Goal: Information Seeking & Learning: Learn about a topic

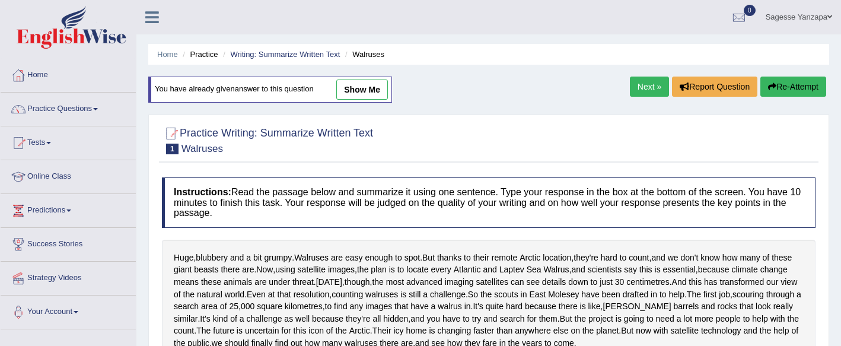
click at [639, 92] on link "Next »" at bounding box center [649, 87] width 39 height 20
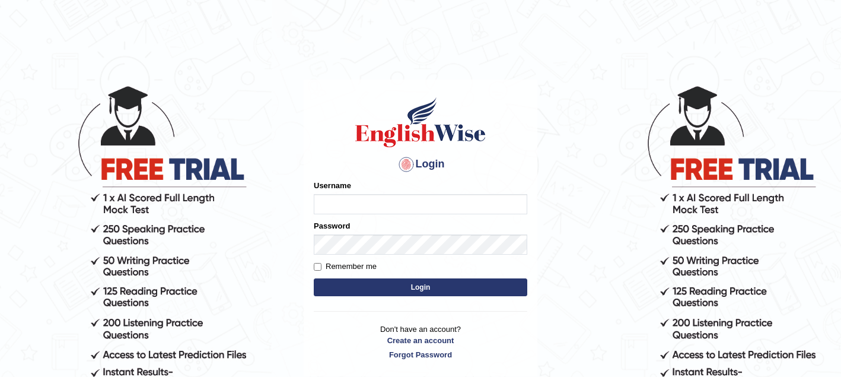
type input "sagesse_parramatta"
click at [418, 289] on button "Login" at bounding box center [421, 287] width 214 height 18
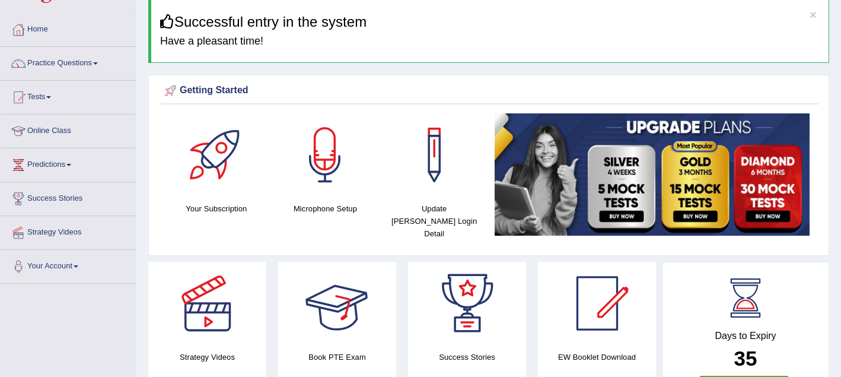
scroll to position [47, 0]
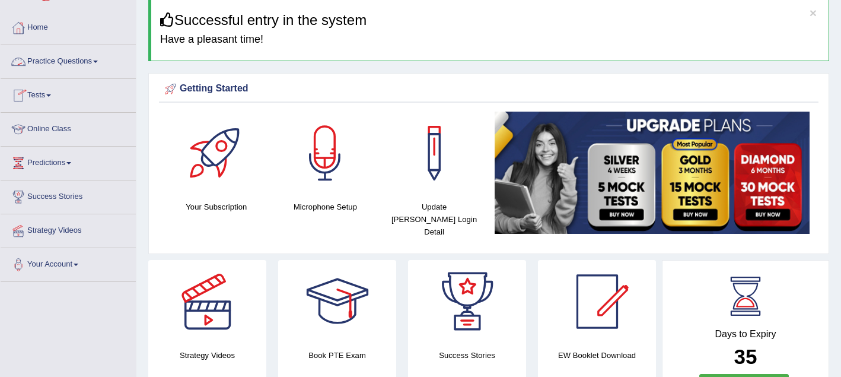
click at [88, 63] on link "Practice Questions" at bounding box center [68, 60] width 135 height 30
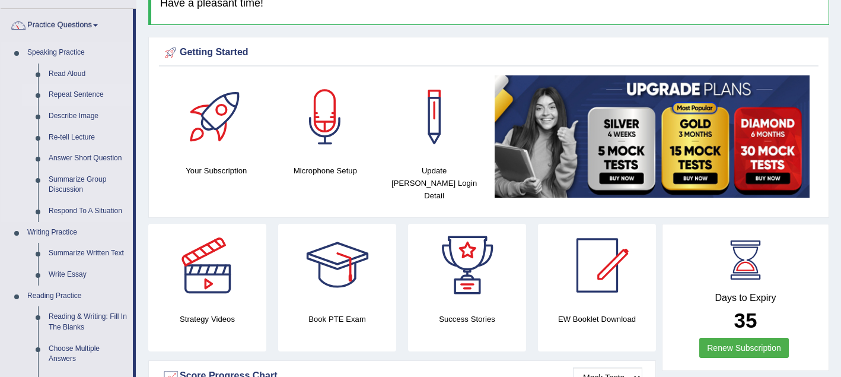
scroll to position [88, 0]
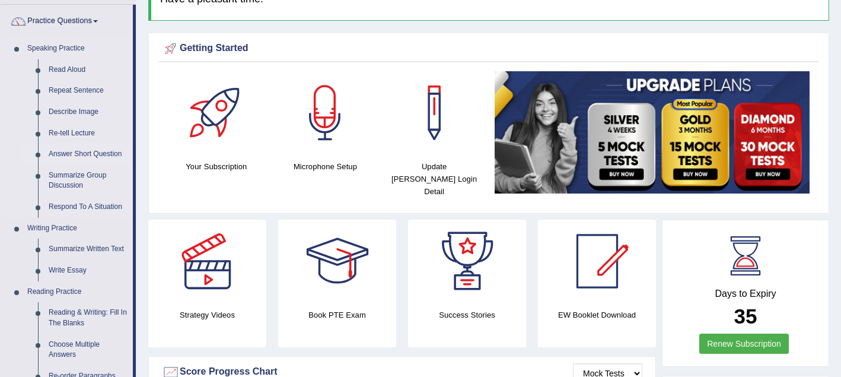
click at [110, 151] on link "Answer Short Question" at bounding box center [88, 154] width 90 height 21
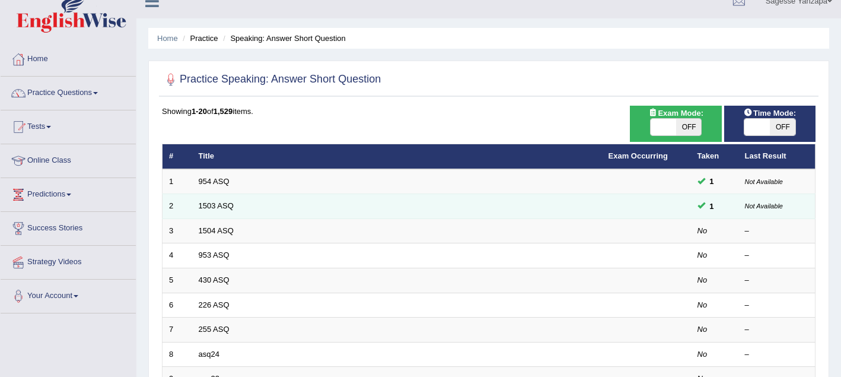
scroll to position [19, 0]
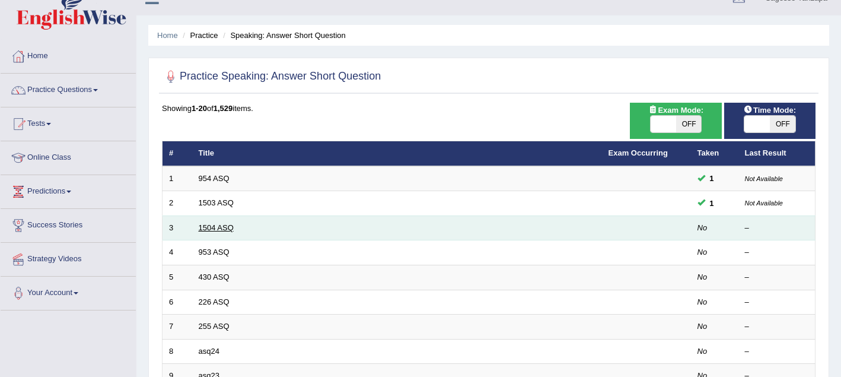
click at [225, 228] on link "1504 ASQ" at bounding box center [216, 227] width 35 height 9
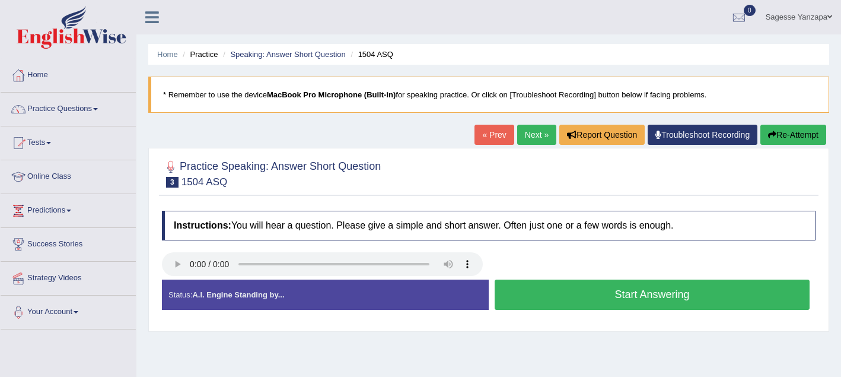
click at [584, 298] on button "Start Answering" at bounding box center [652, 294] width 315 height 30
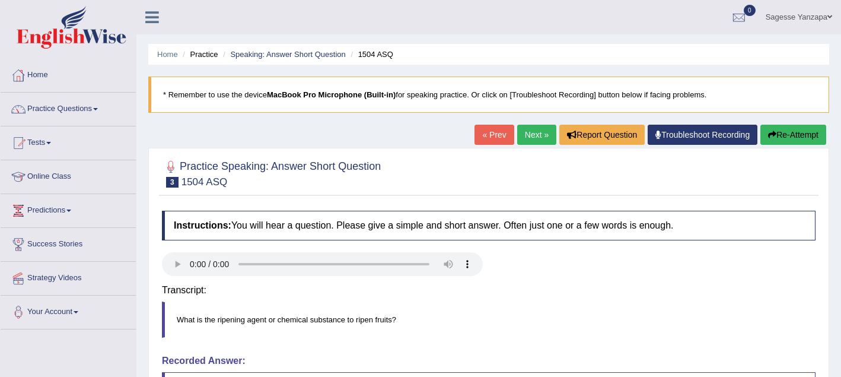
click at [584, 298] on div "Transcript: What is the ripening agent or chemical substance to ripen fruits?" at bounding box center [489, 314] width 654 height 71
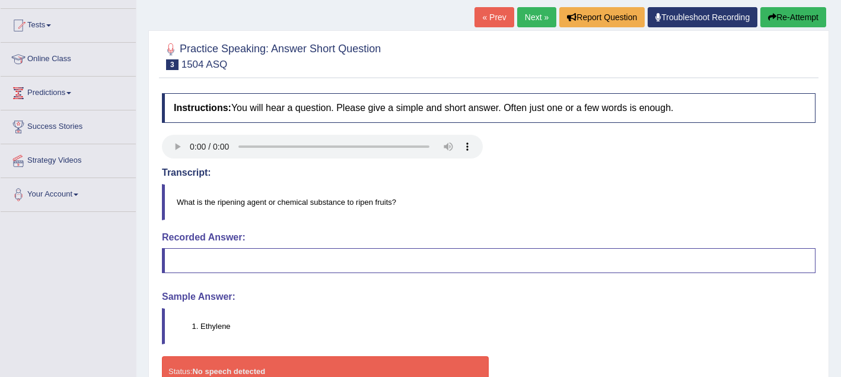
scroll to position [116, 0]
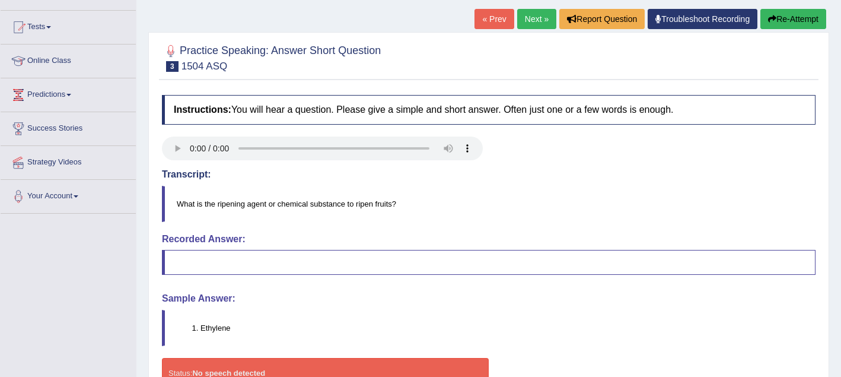
click at [531, 27] on link "Next »" at bounding box center [536, 19] width 39 height 20
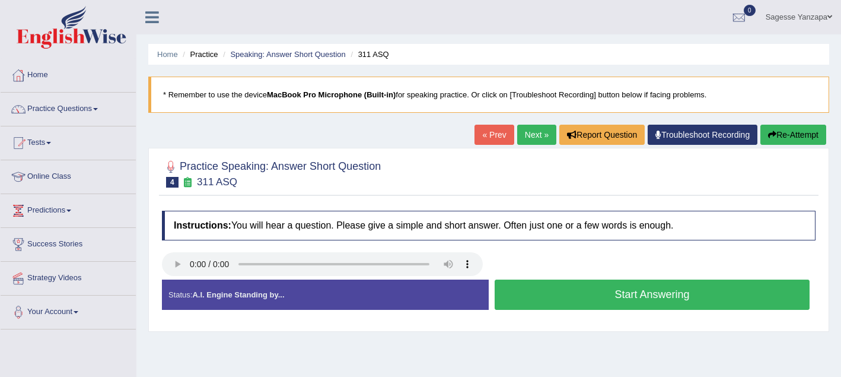
click at [588, 301] on button "Start Answering" at bounding box center [652, 294] width 315 height 30
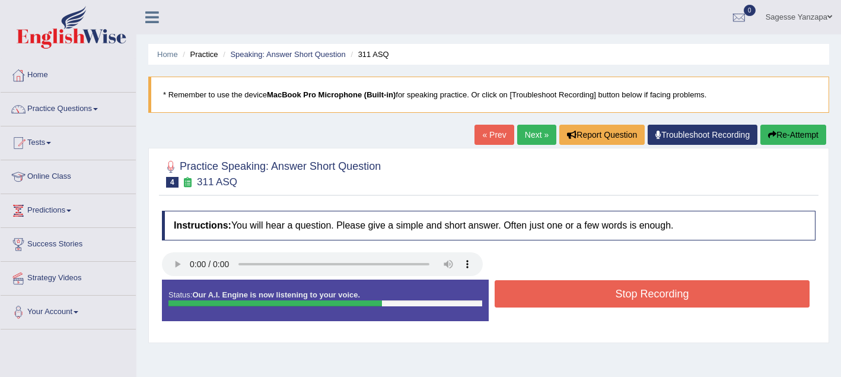
click at [588, 301] on button "Stop Recording" at bounding box center [652, 293] width 315 height 27
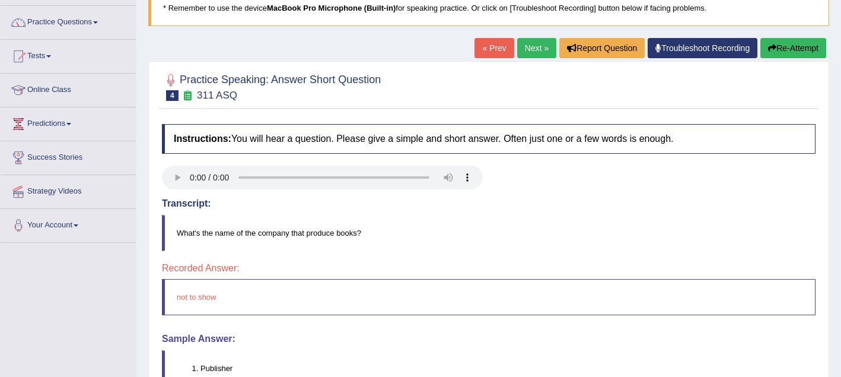
scroll to position [84, 0]
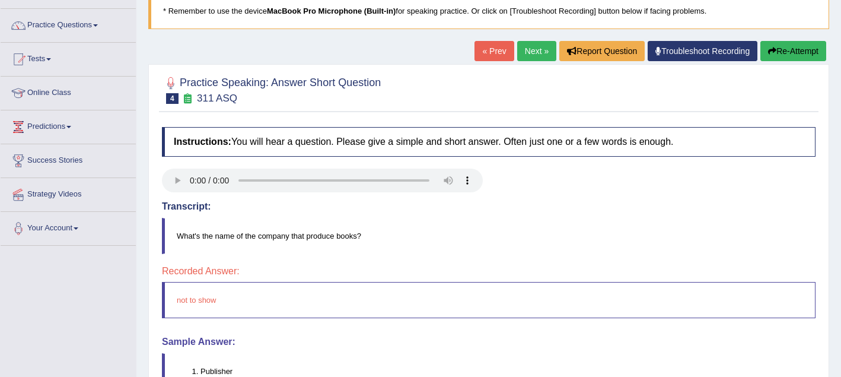
click at [791, 56] on button "Re-Attempt" at bounding box center [793, 51] width 66 height 20
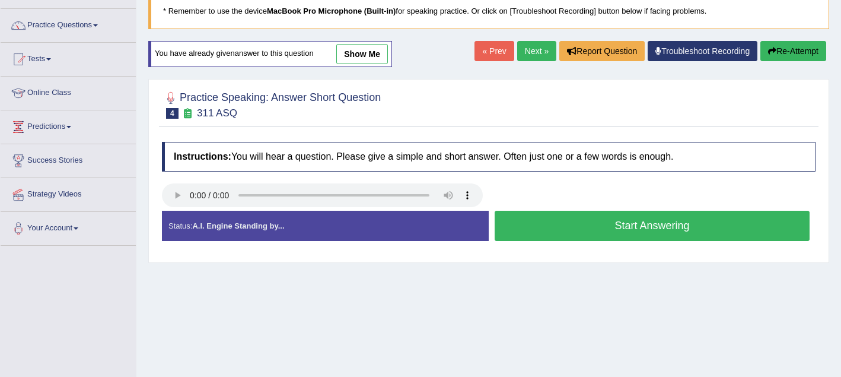
click at [596, 230] on button "Start Answering" at bounding box center [652, 226] width 315 height 30
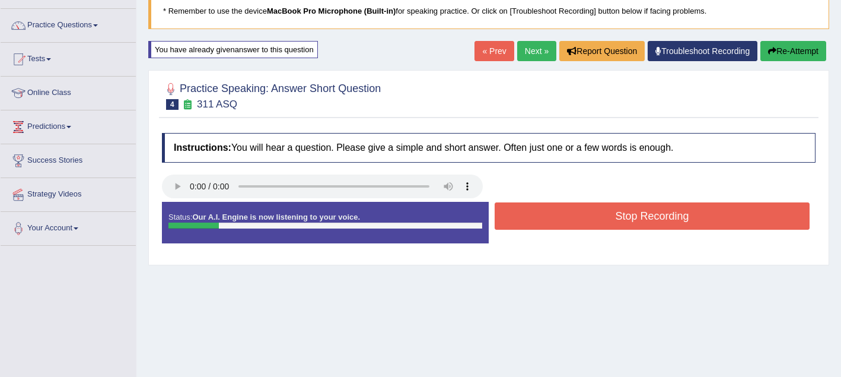
click at [596, 230] on button "Stop Recording" at bounding box center [652, 215] width 315 height 27
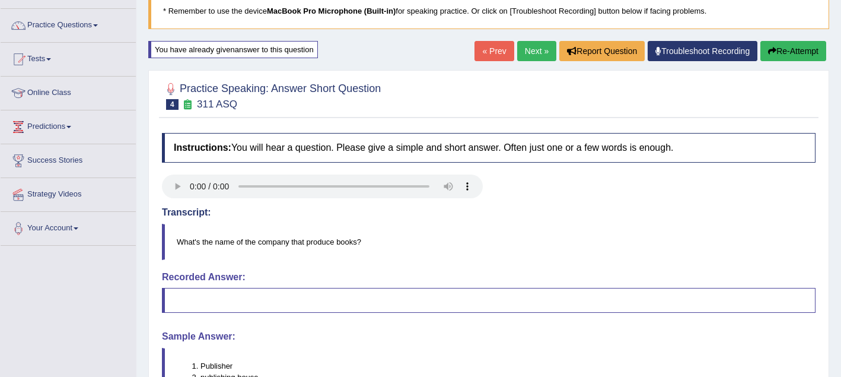
click at [781, 47] on button "Re-Attempt" at bounding box center [793, 51] width 66 height 20
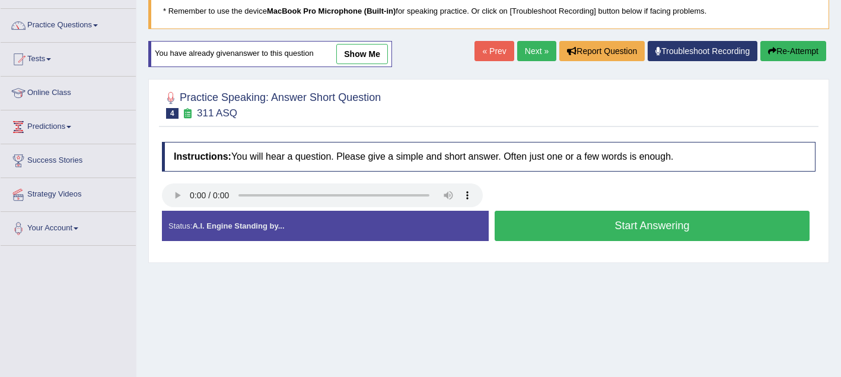
click at [555, 233] on button "Start Answering" at bounding box center [652, 226] width 315 height 30
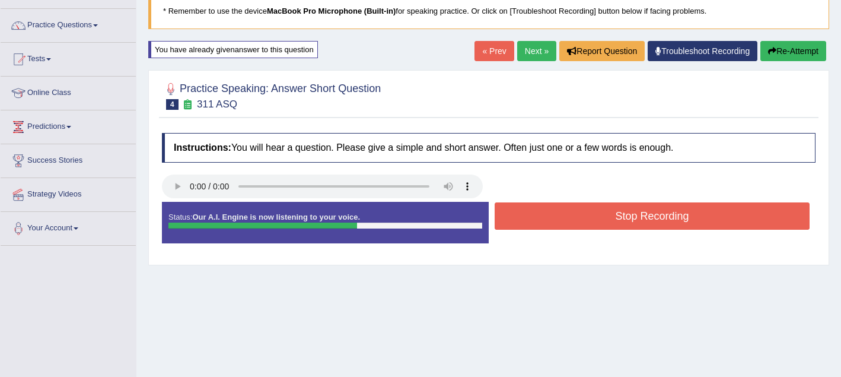
click at [555, 231] on div "Stop Recording" at bounding box center [652, 217] width 327 height 30
click at [561, 212] on button "Stop Recording" at bounding box center [652, 215] width 315 height 27
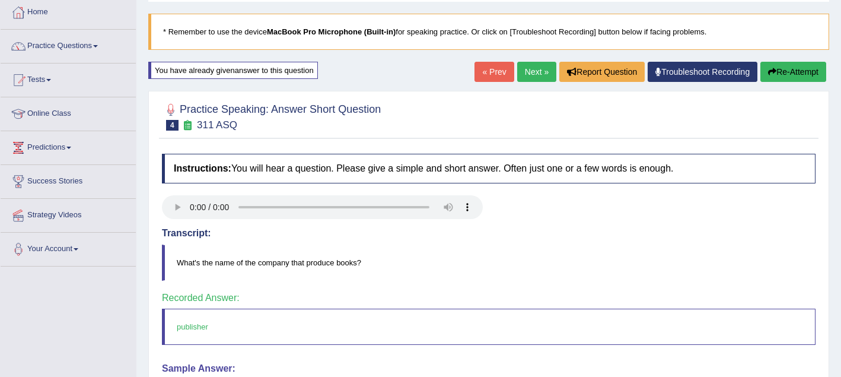
scroll to position [59, 0]
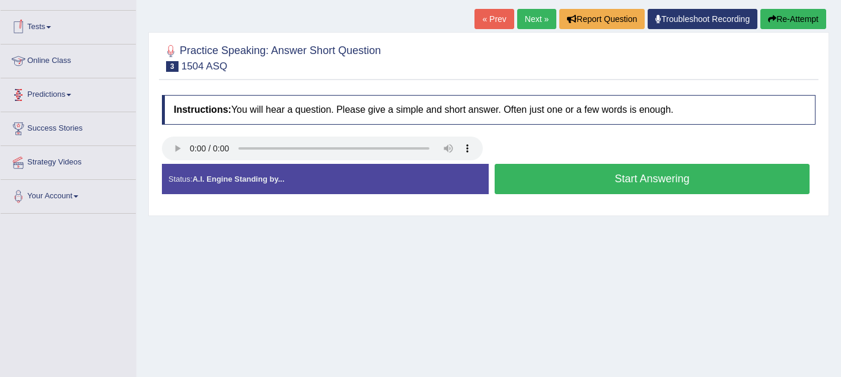
click at [67, 58] on link "Online Class" at bounding box center [68, 59] width 135 height 30
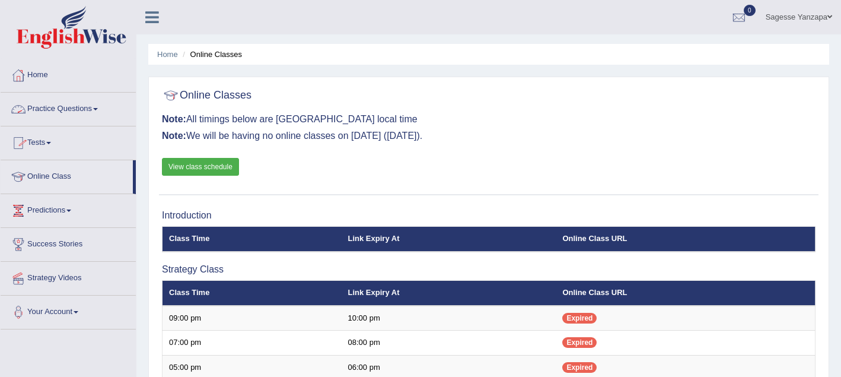
click at [94, 107] on link "Practice Questions" at bounding box center [68, 108] width 135 height 30
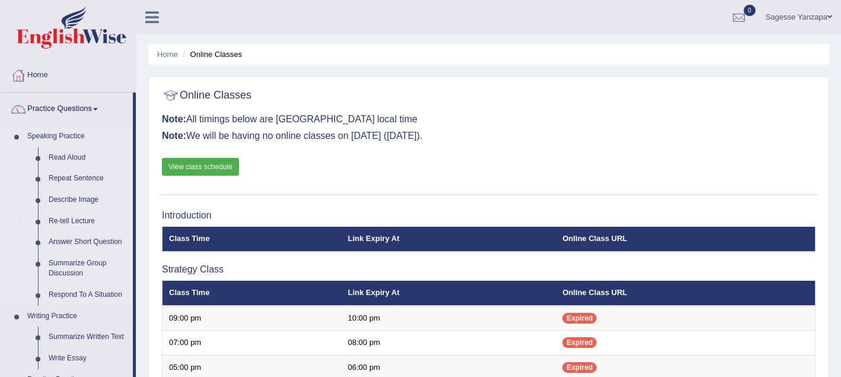
click at [88, 221] on link "Re-tell Lecture" at bounding box center [88, 221] width 90 height 21
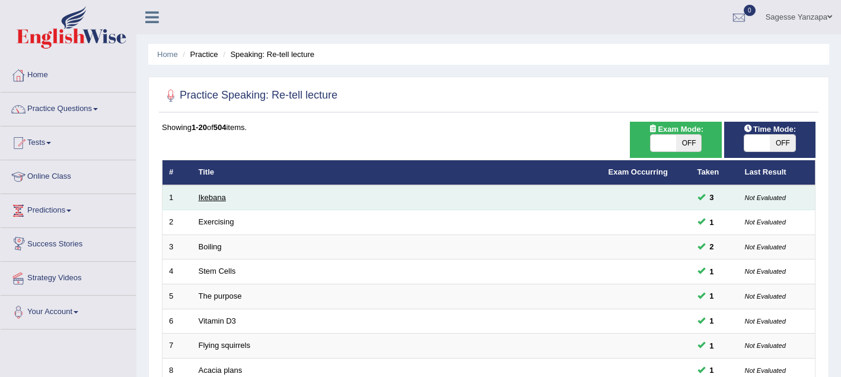
click at [205, 199] on link "Ikebana" at bounding box center [212, 197] width 27 height 9
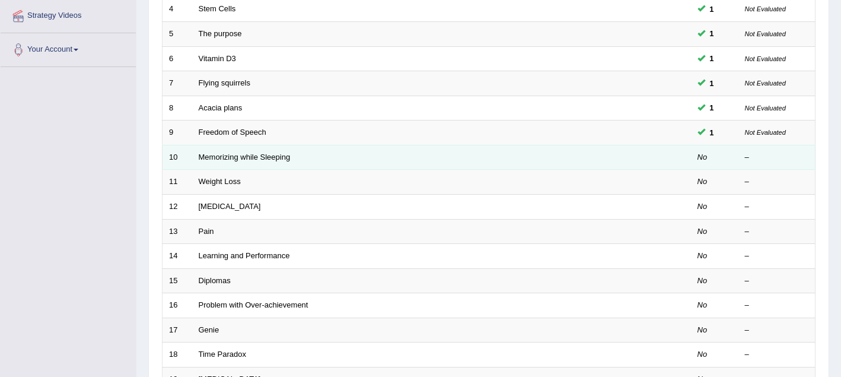
scroll to position [262, 0]
click at [255, 161] on link "Memorizing while Sleeping" at bounding box center [245, 157] width 92 height 9
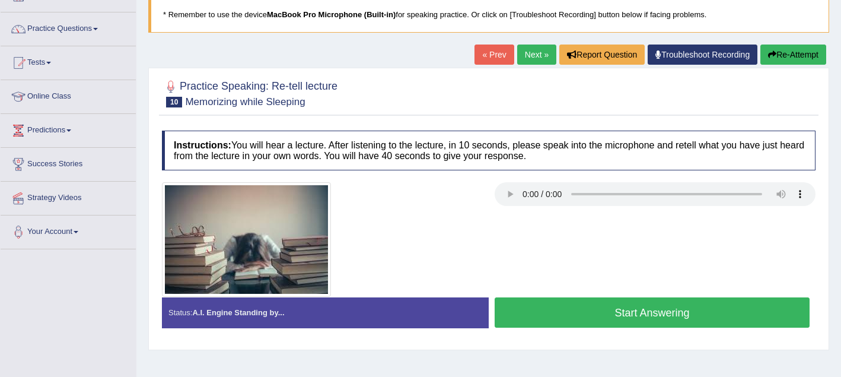
scroll to position [87, 0]
